Goal: Task Accomplishment & Management: Manage account settings

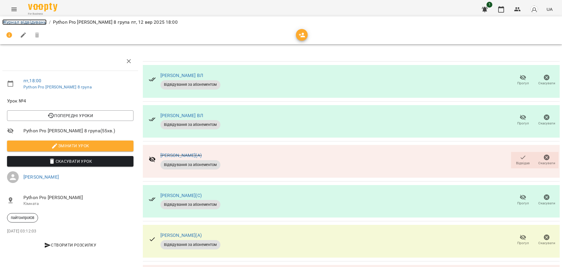
click at [30, 24] on link "Журнал відвідувань" at bounding box center [24, 22] width 44 height 6
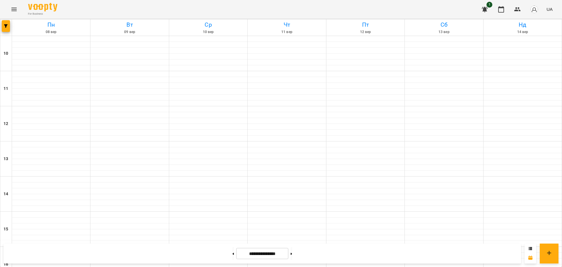
scroll to position [252, 0]
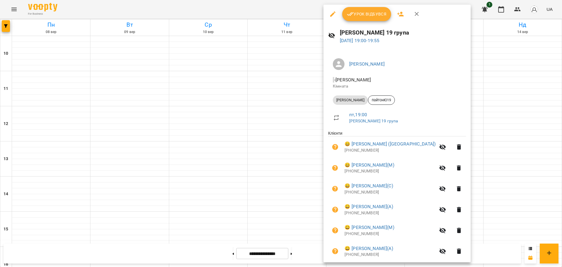
click at [357, 16] on span "Урок відбувся" at bounding box center [367, 14] width 40 height 7
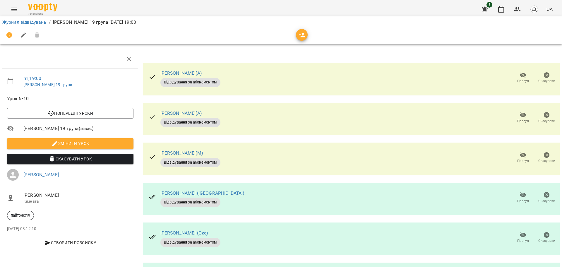
scroll to position [125, 0]
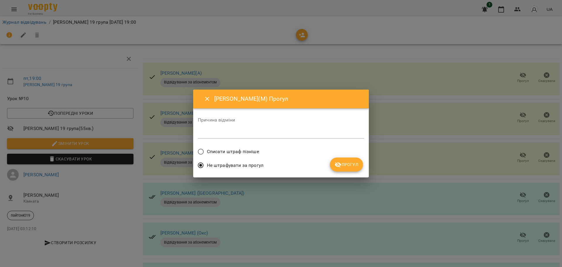
drag, startPoint x: 244, startPoint y: 151, endPoint x: 303, endPoint y: 163, distance: 60.9
click at [244, 151] on span "Списати штраф пізніше" at bounding box center [233, 151] width 52 height 7
click at [342, 159] on button "Прогул" at bounding box center [346, 164] width 33 height 14
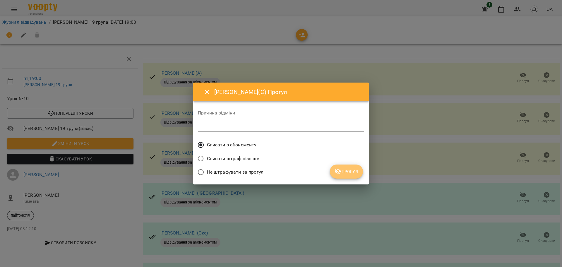
click at [355, 171] on span "Прогул" at bounding box center [346, 171] width 24 height 7
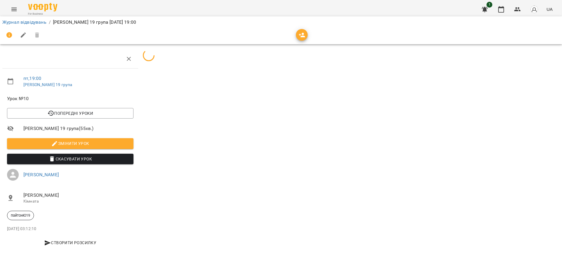
scroll to position [0, 0]
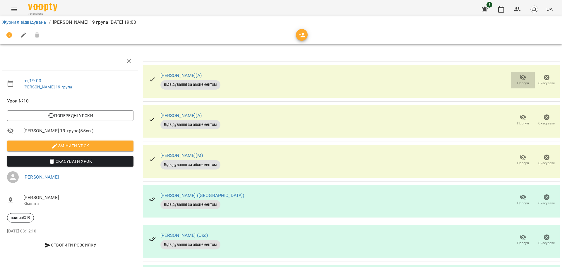
click at [519, 78] on icon "button" at bounding box center [522, 77] width 7 height 7
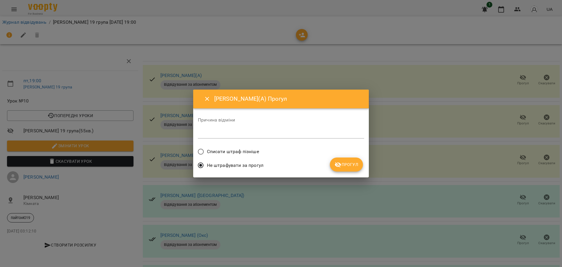
drag, startPoint x: 251, startPoint y: 151, endPoint x: 347, endPoint y: 171, distance: 97.9
click at [251, 151] on span "Списати штраф пізніше" at bounding box center [233, 151] width 52 height 7
click at [348, 163] on span "Прогул" at bounding box center [346, 164] width 24 height 7
